Goal: Information Seeking & Learning: Find specific fact

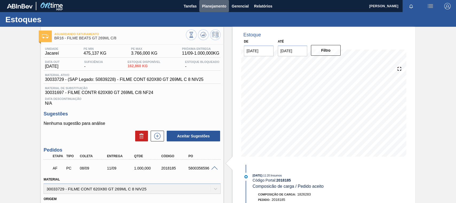
click at [217, 6] on span "Planejamento" at bounding box center [214, 6] width 24 height 6
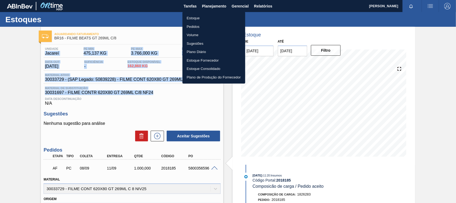
click at [204, 15] on li "Estoque" at bounding box center [214, 18] width 63 height 9
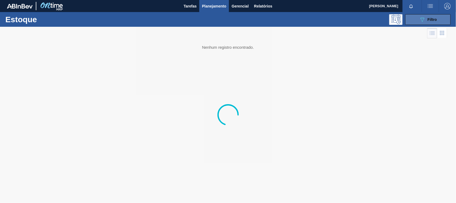
click at [416, 20] on button "089F7B8B-B2A5-4AFE-B5C0-19BA573D28AC Filtro" at bounding box center [428, 19] width 45 height 11
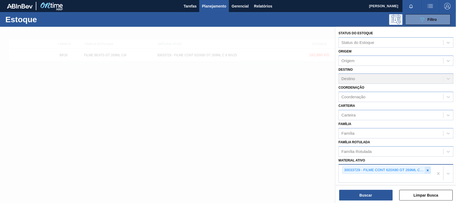
click at [427, 169] on icon at bounding box center [428, 170] width 2 height 2
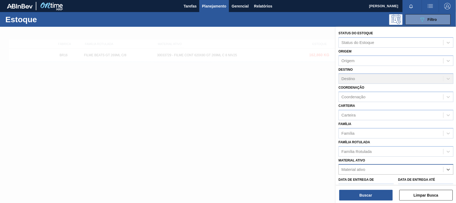
paste ativo "30007319"
type ativo "30007319"
drag, startPoint x: 383, startPoint y: 178, endPoint x: 380, endPoint y: 183, distance: 5.2
click at [382, 179] on div "30007319 - AROMA CARAMBOLA GIN TONIC" at bounding box center [396, 183] width 115 height 10
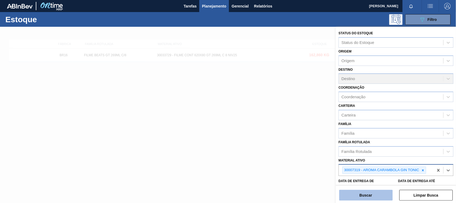
click at [372, 192] on button "Buscar" at bounding box center [366, 195] width 53 height 11
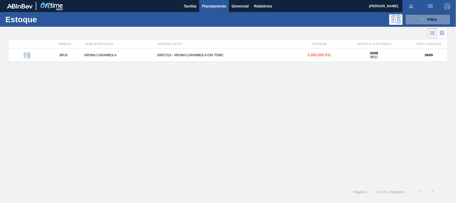
click at [227, 64] on div "BR16 AROMA CARAMBOLA 30007319 - AROMA CARAMBOLA GIN TONIC 2.000,000 KG 05/09 06…" at bounding box center [228, 114] width 439 height 133
click at [228, 61] on div "BR16 AROMA CARAMBOLA 30007319 - AROMA CARAMBOLA GIN TONIC 2.000,000 KG 05/09 06…" at bounding box center [228, 54] width 439 height 13
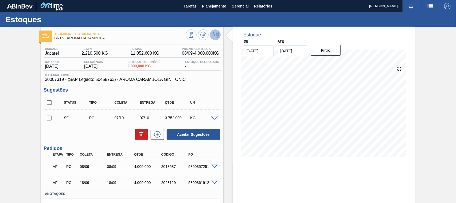
click at [213, 182] on span at bounding box center [214, 182] width 6 height 4
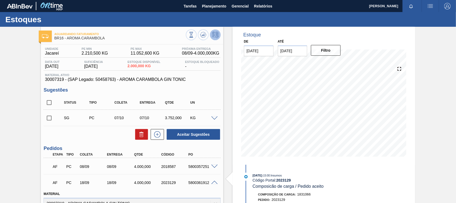
click at [192, 182] on div "5800361912" at bounding box center [202, 182] width 30 height 4
copy div "5800361912"
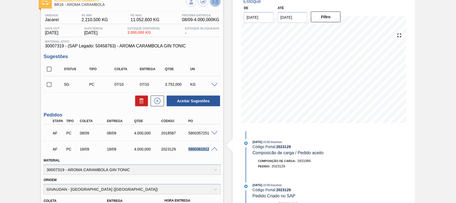
scroll to position [67, 0]
